Goal: Task Accomplishment & Management: Manage account settings

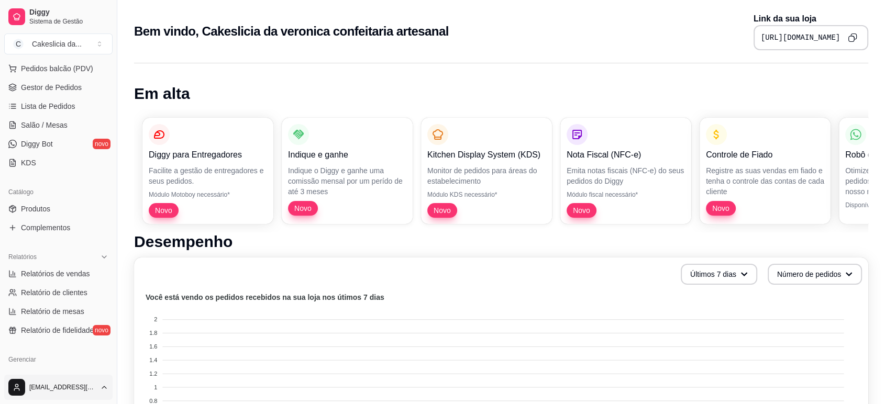
scroll to position [174, 0]
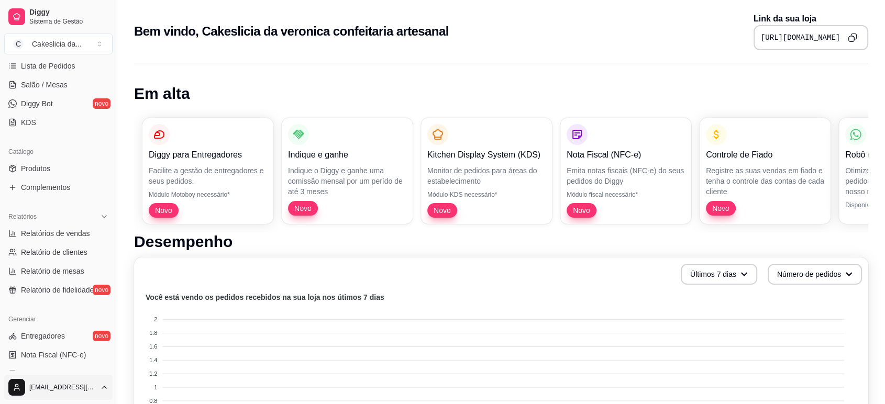
click at [88, 384] on html "Diggy Sistema de Gestão C Cakeslicia da ... Loja aberta Período gratuito até 06…" at bounding box center [442, 202] width 885 height 404
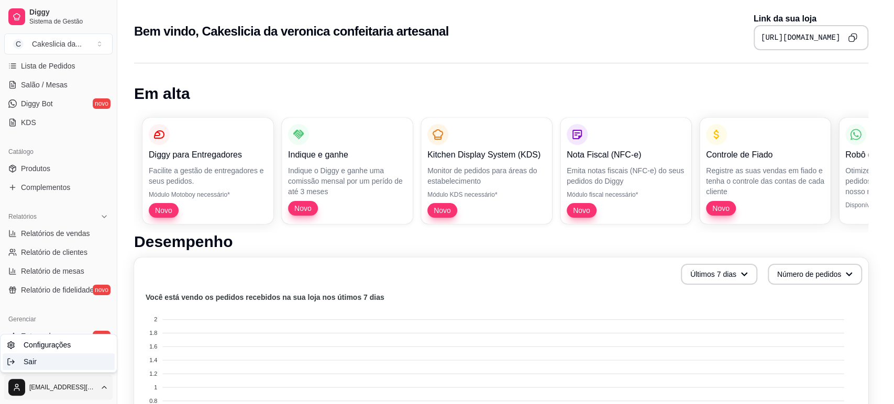
click at [68, 365] on div "Sair" at bounding box center [59, 361] width 112 height 17
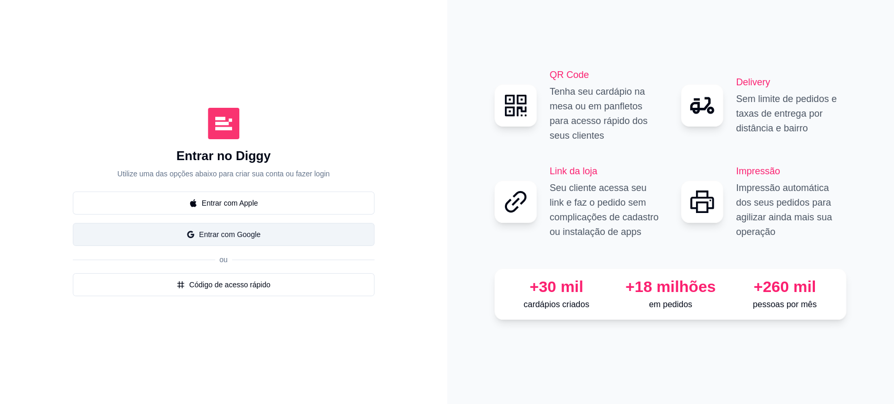
click at [301, 238] on button "Entrar com Google" at bounding box center [224, 234] width 302 height 23
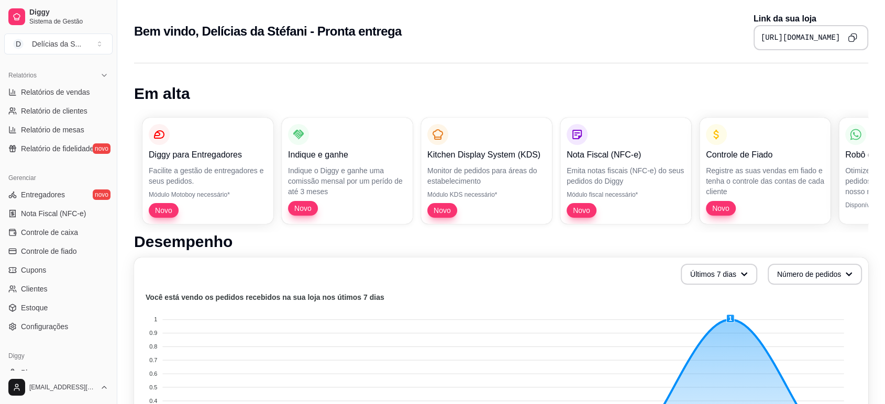
scroll to position [348, 0]
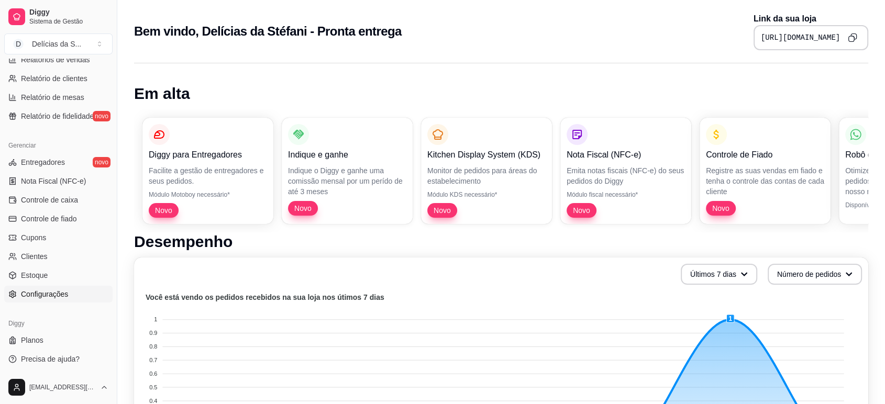
click at [47, 292] on span "Configurações" at bounding box center [44, 294] width 47 height 10
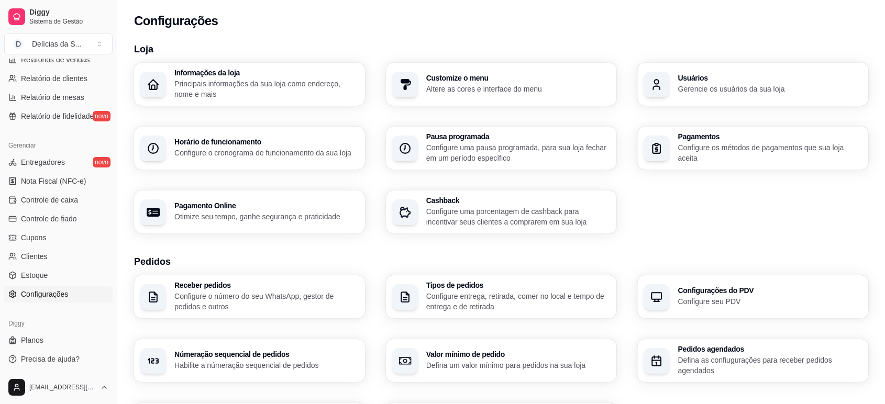
scroll to position [174, 0]
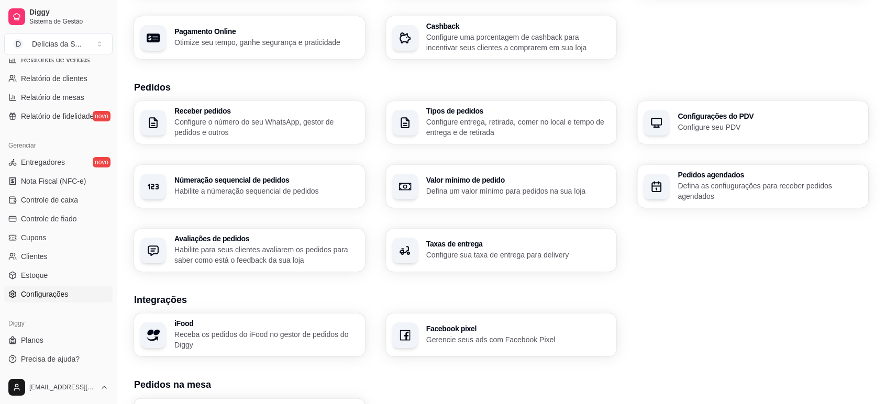
click at [424, 259] on div "Taxas de entrega Configure sua taxa de entrega para delivery" at bounding box center [501, 250] width 231 height 43
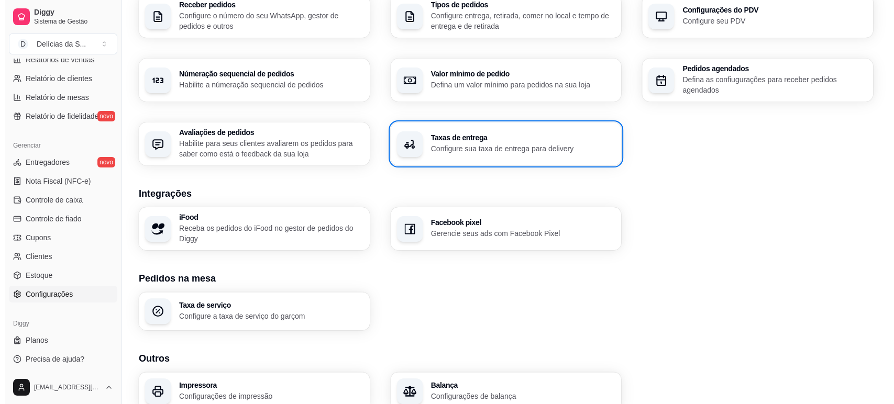
scroll to position [329, 0]
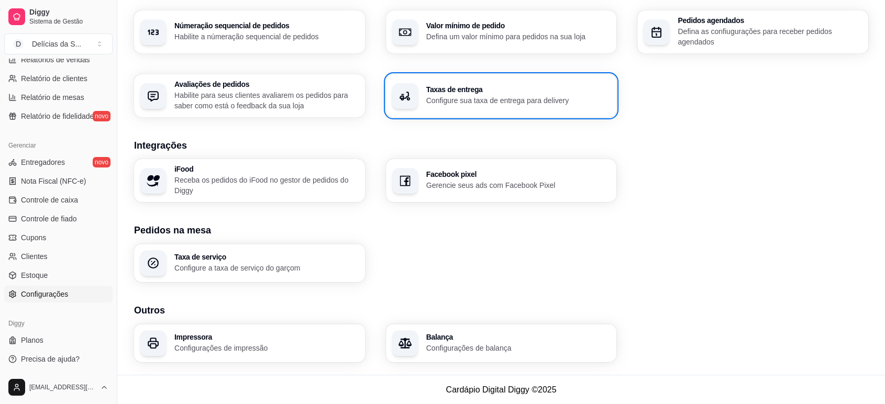
click at [228, 343] on p "Configurações de impressão" at bounding box center [266, 348] width 184 height 10
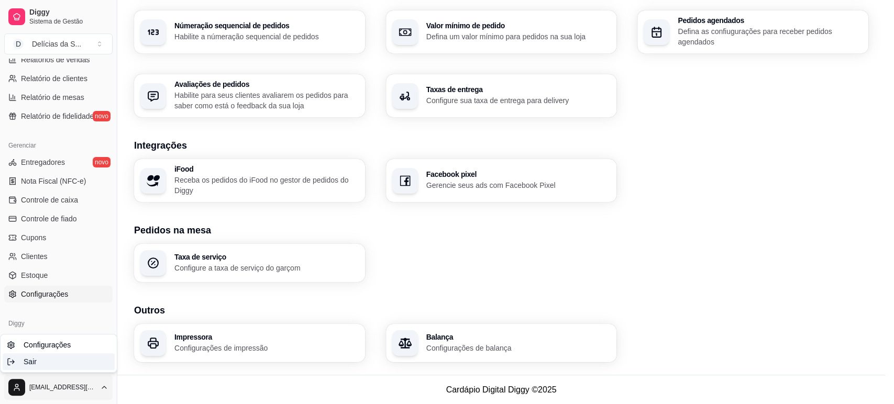
click at [57, 367] on div "Sair" at bounding box center [59, 361] width 112 height 17
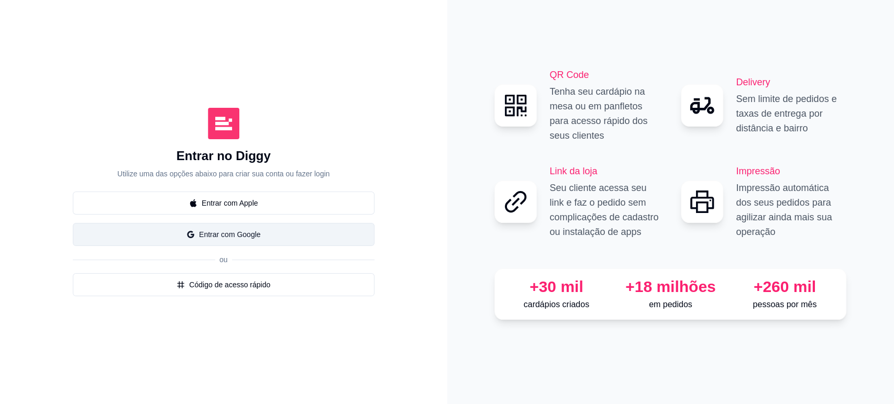
click at [262, 234] on button "Entrar com Google" at bounding box center [224, 234] width 302 height 23
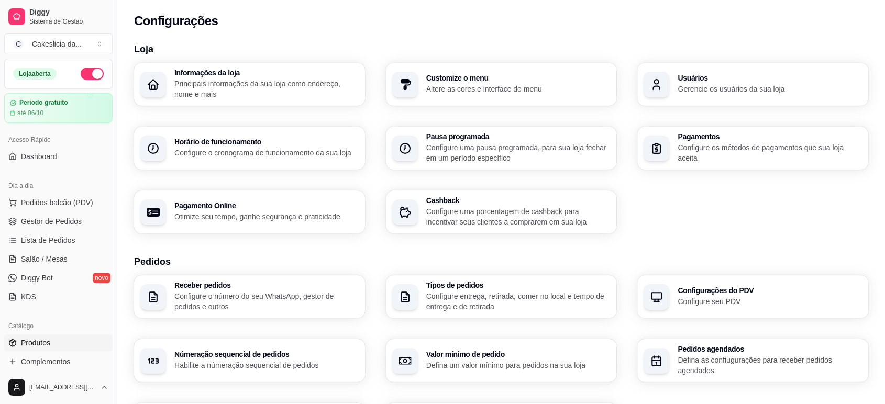
click at [42, 341] on span "Produtos" at bounding box center [35, 343] width 29 height 10
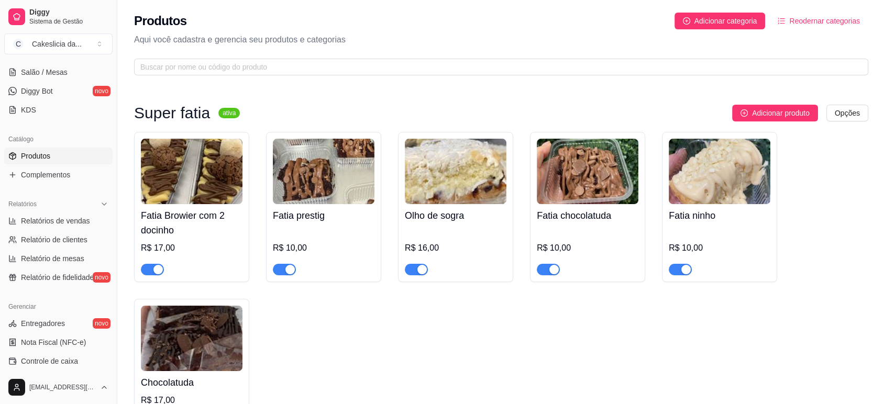
scroll to position [232, 0]
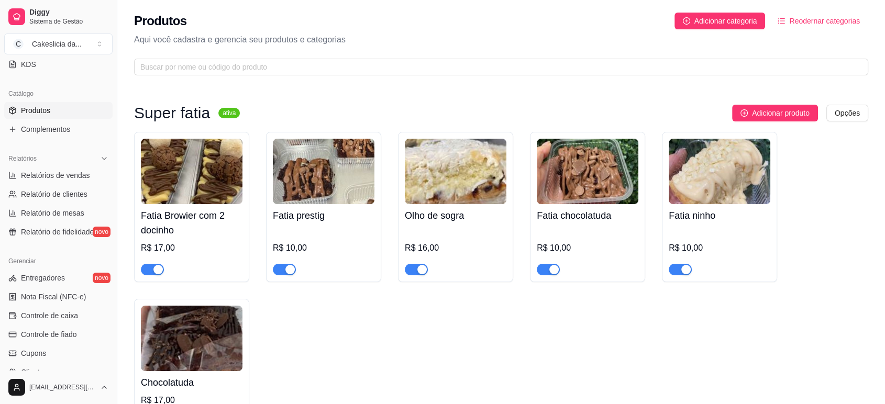
click at [90, 392] on html "Diggy Sistema de Gestão C Cakeslicia da ... Loja aberta Período gratuito até 06…" at bounding box center [442, 202] width 885 height 404
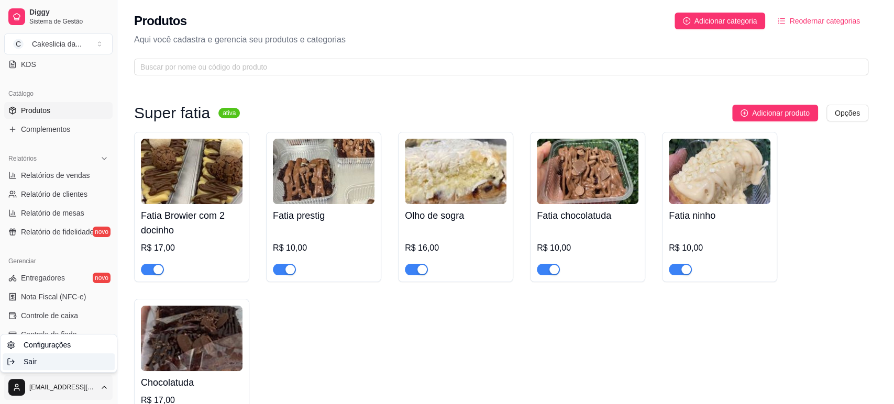
click at [79, 364] on div "Sair" at bounding box center [59, 361] width 112 height 17
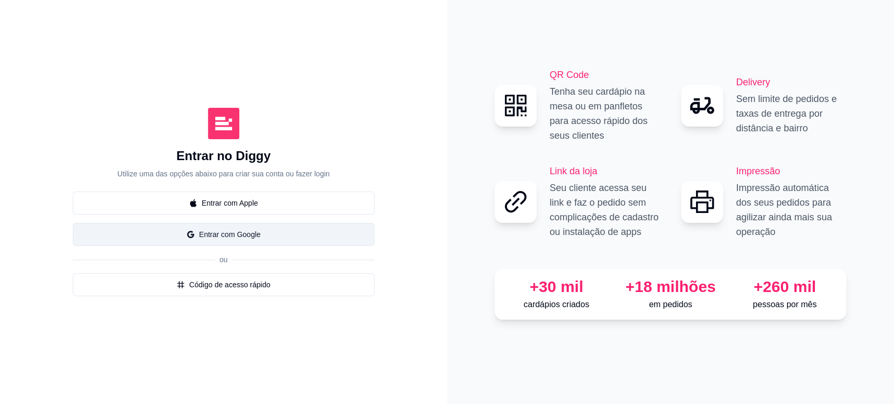
click at [297, 224] on button "Entrar com Google" at bounding box center [224, 234] width 302 height 23
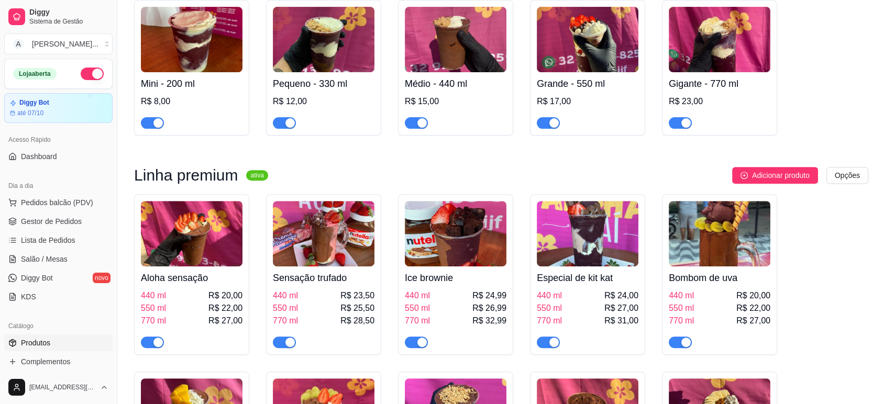
scroll to position [407, 0]
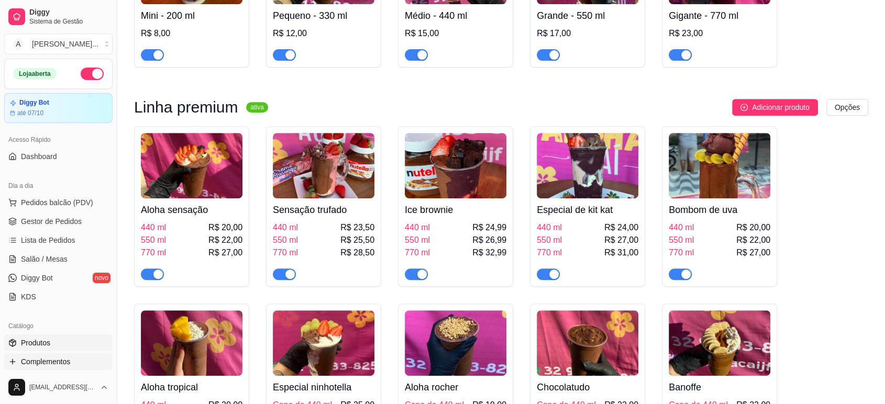
click at [75, 363] on link "Complementos" at bounding box center [58, 361] width 108 height 17
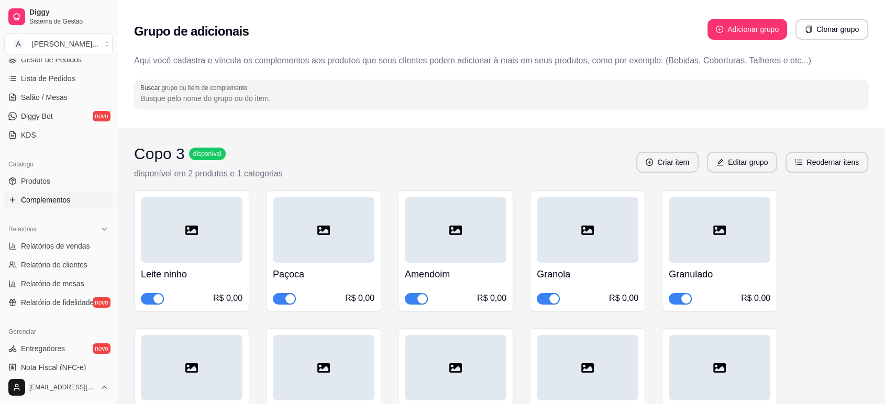
scroll to position [348, 0]
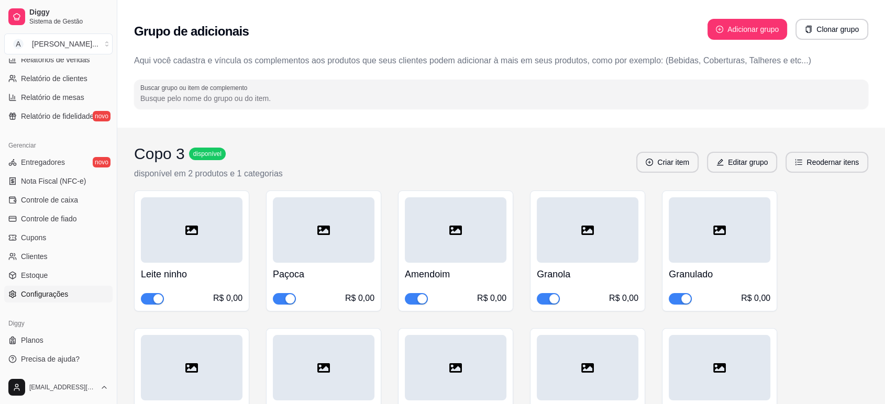
click at [46, 296] on span "Configurações" at bounding box center [44, 294] width 47 height 10
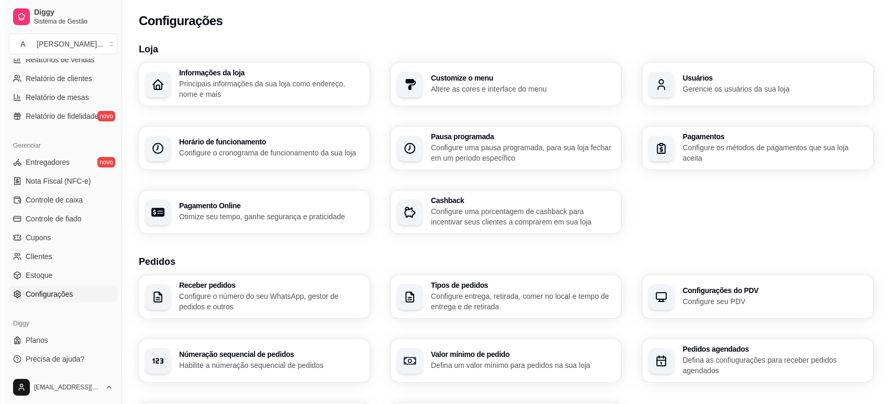
scroll to position [232, 0]
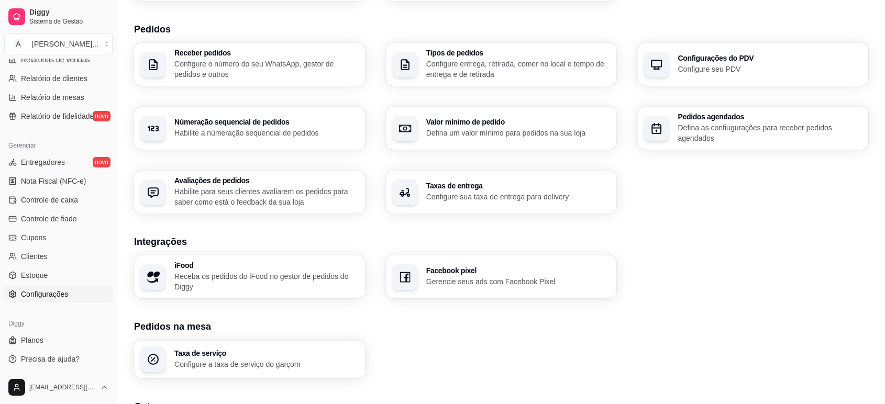
click at [267, 275] on p "Receba os pedidos do iFood no gestor de pedidos do Diggy" at bounding box center [266, 281] width 184 height 21
